Goal: Check status: Check status

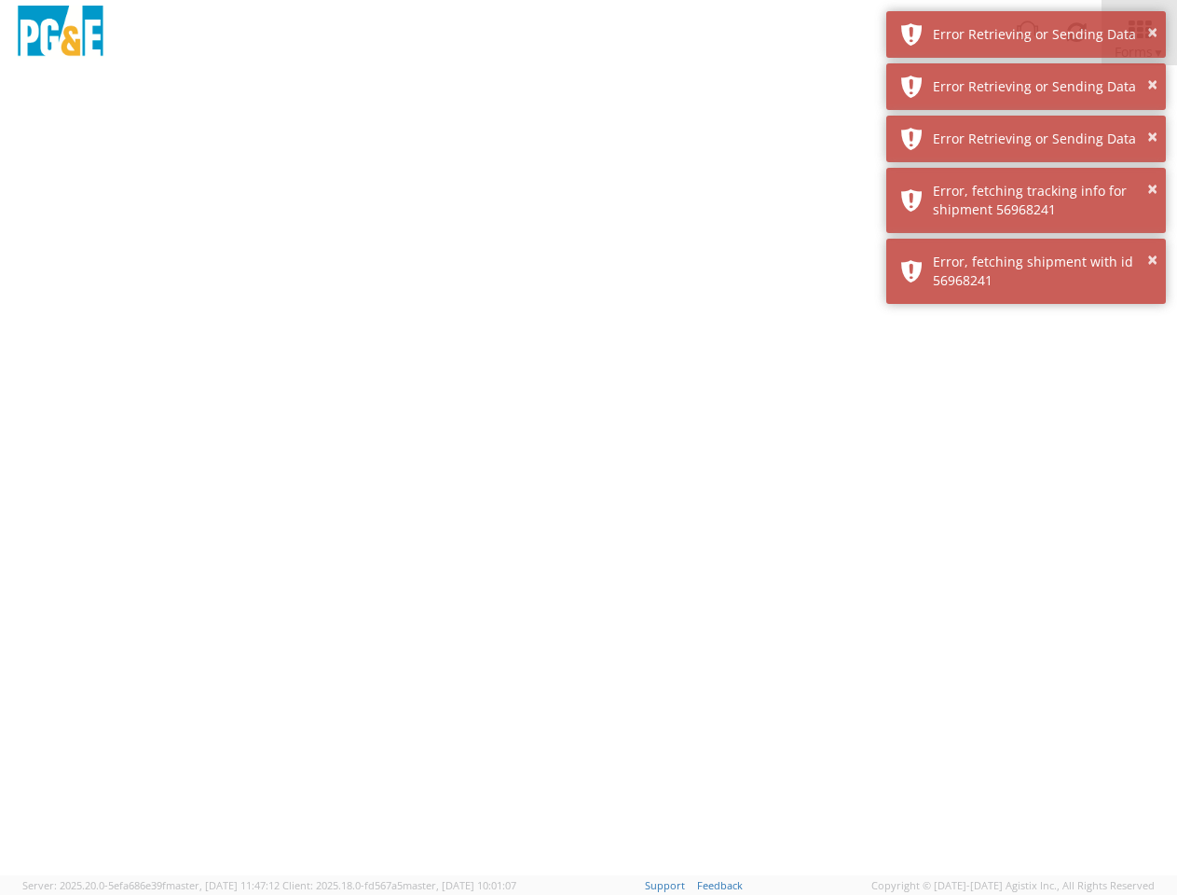
click at [588, 480] on div at bounding box center [588, 470] width 1177 height 810
click at [61, 33] on img at bounding box center [60, 33] width 93 height 55
click at [1026, 34] on div "Error Retrieving or Sending Data" at bounding box center [1042, 34] width 219 height 19
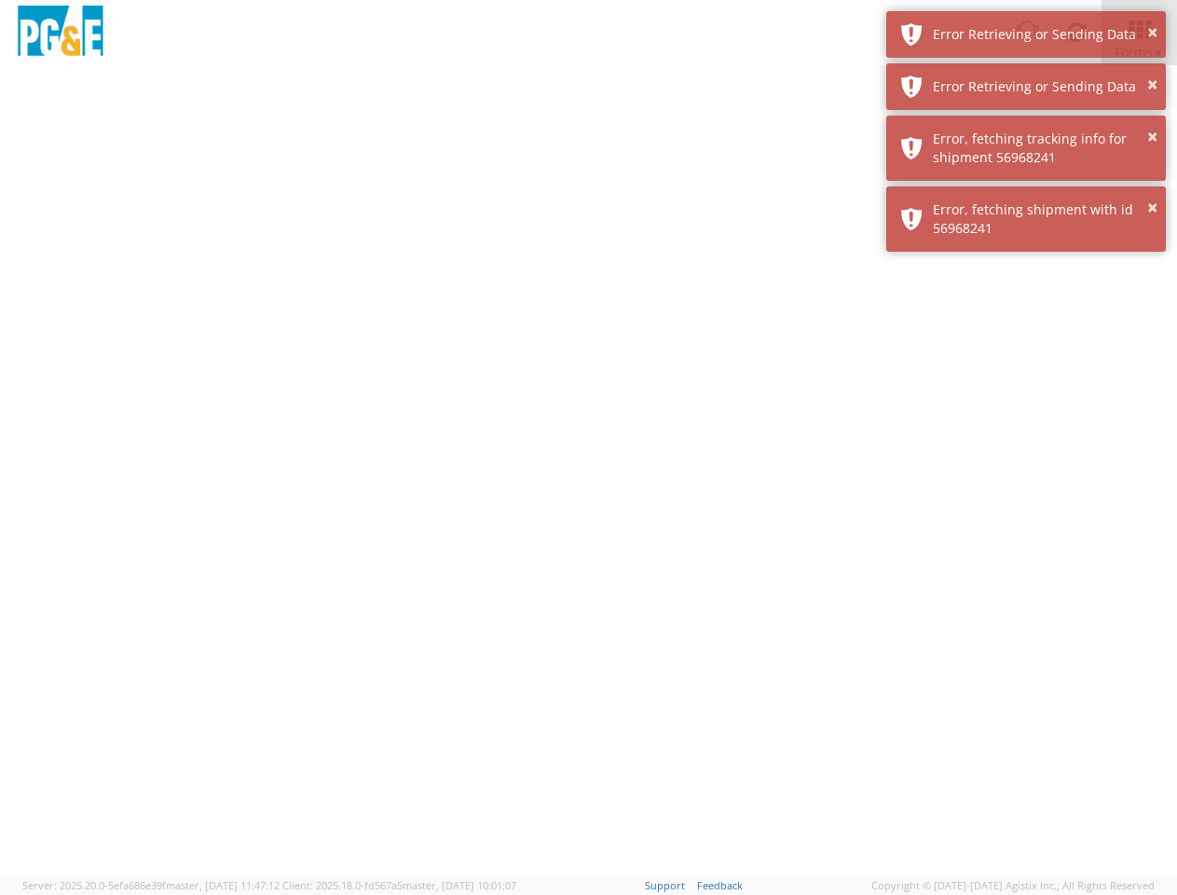
click at [1026, 87] on div "Error Retrieving or Sending Data" at bounding box center [1042, 86] width 219 height 19
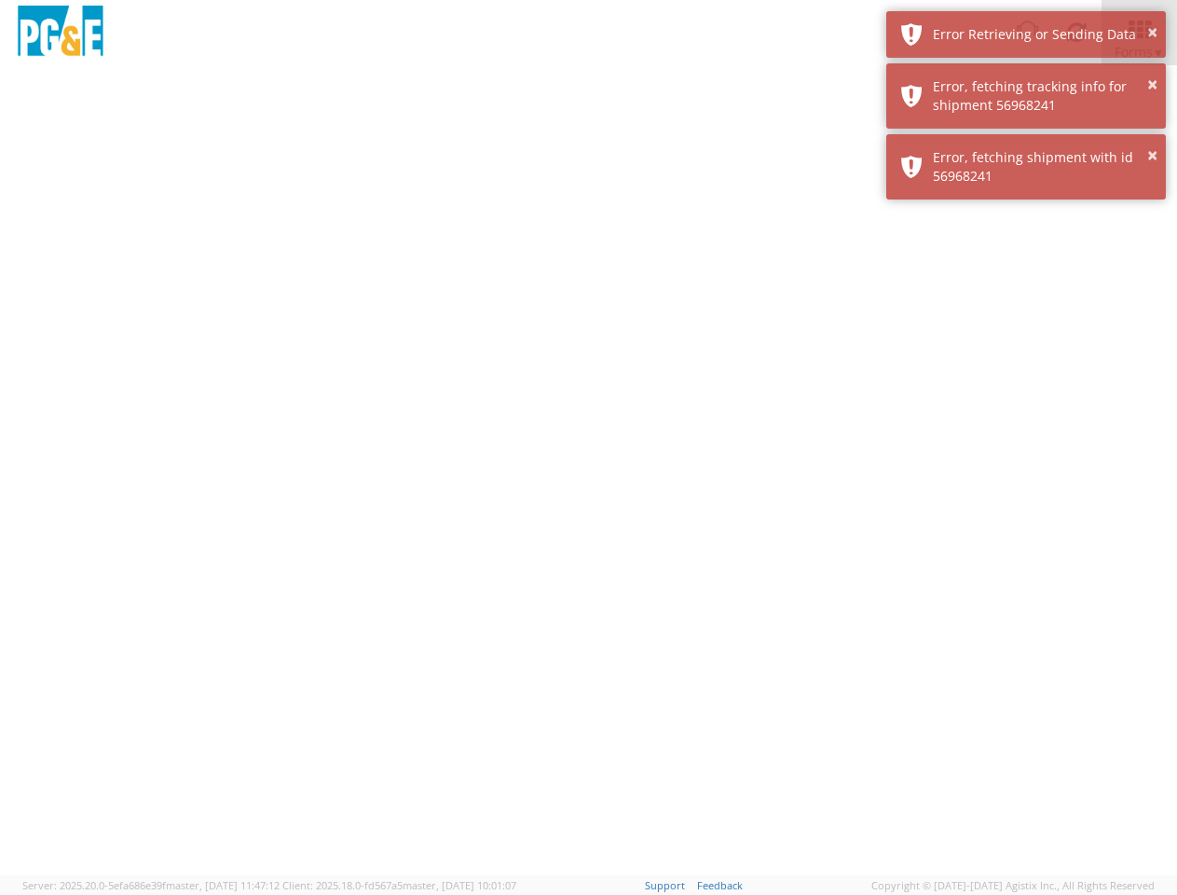
click at [1026, 139] on div "× Error, fetching shipment with id 56968241" at bounding box center [1026, 166] width 280 height 65
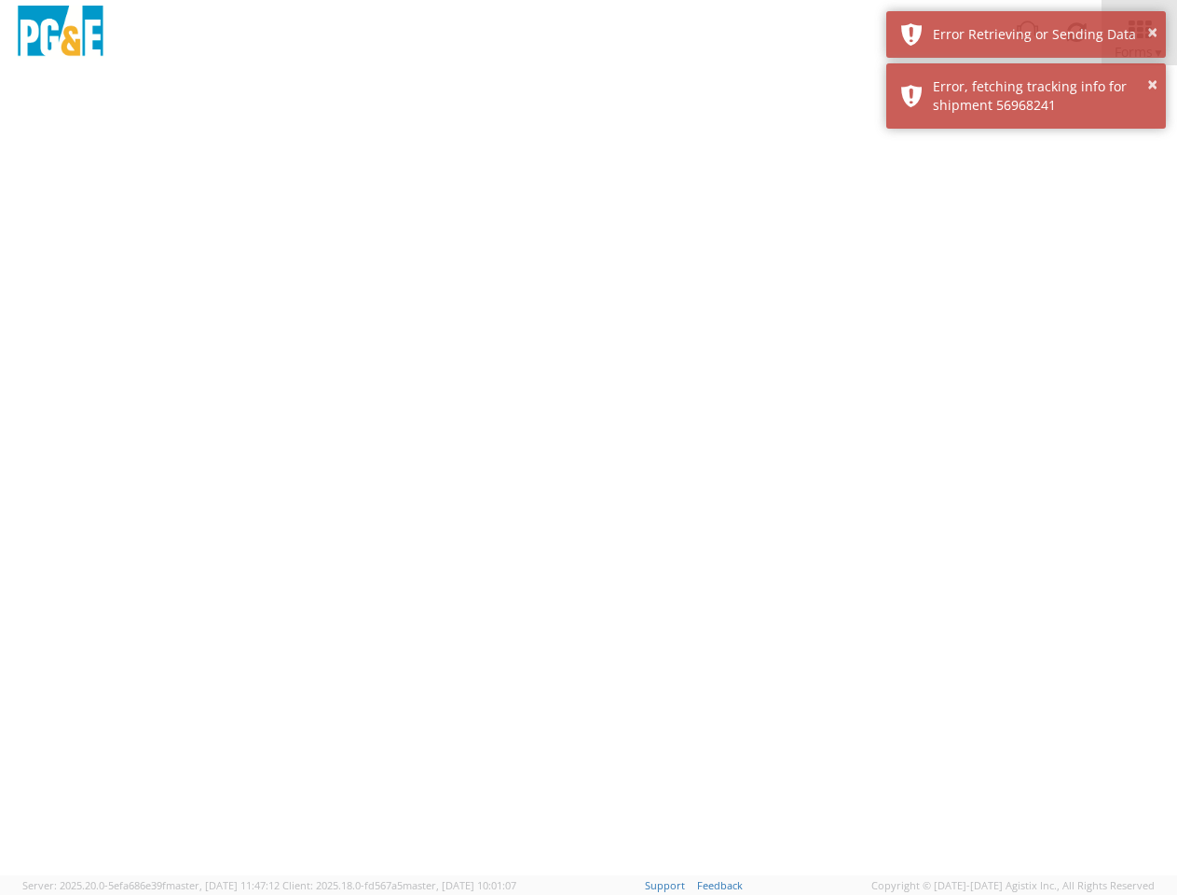
click at [1026, 200] on div at bounding box center [588, 470] width 1177 height 810
click at [1026, 271] on div at bounding box center [588, 470] width 1177 height 810
